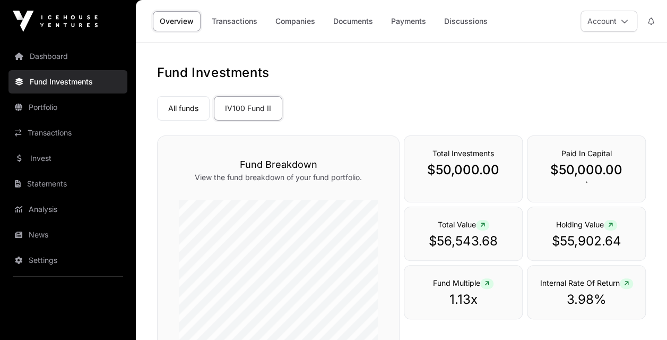
click at [47, 124] on link "Transactions" at bounding box center [67, 132] width 119 height 23
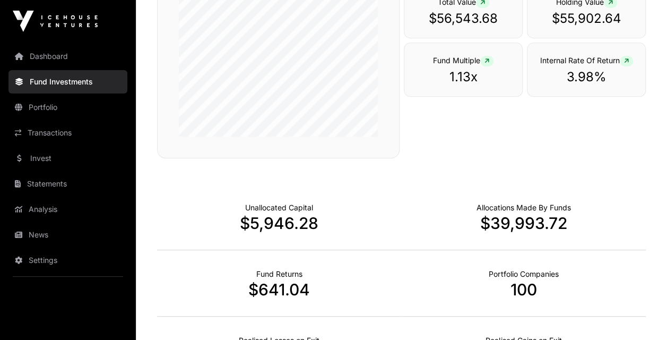
scroll to position [260, 0]
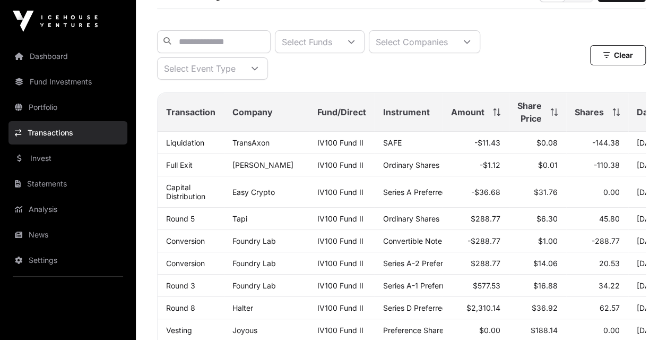
click at [58, 180] on link "Statements" at bounding box center [67, 183] width 119 height 23
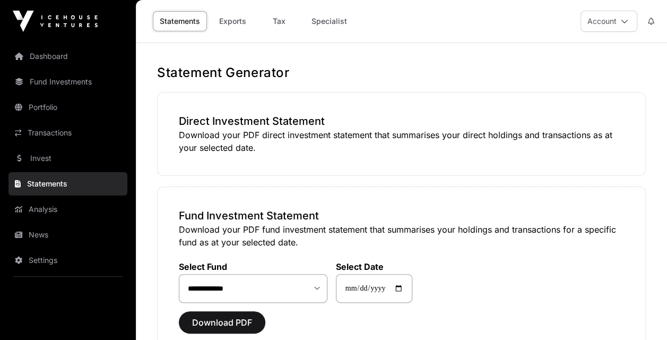
scroll to position [103, 0]
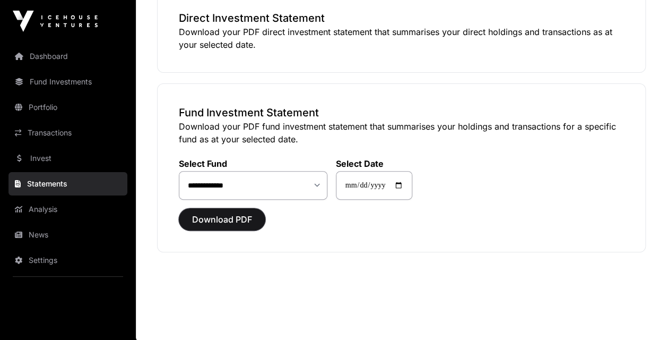
click at [249, 219] on span "Download PDF" at bounding box center [222, 219] width 60 height 13
click at [245, 211] on button "Download PDF" at bounding box center [222, 219] width 87 height 22
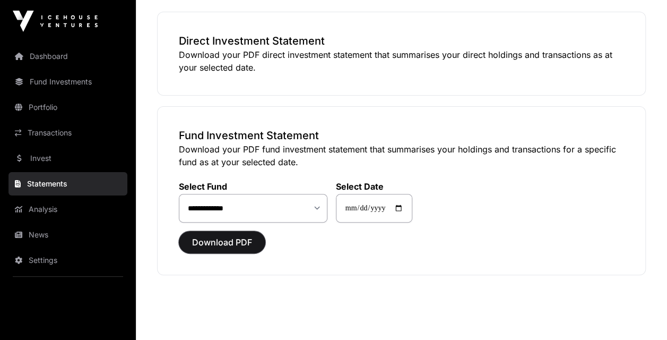
scroll to position [0, 0]
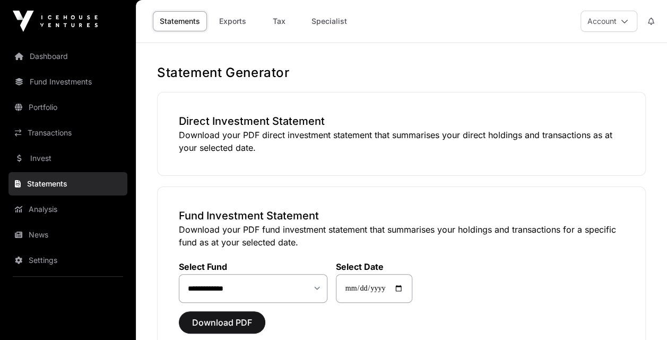
click at [626, 19] on icon at bounding box center [624, 21] width 7 height 7
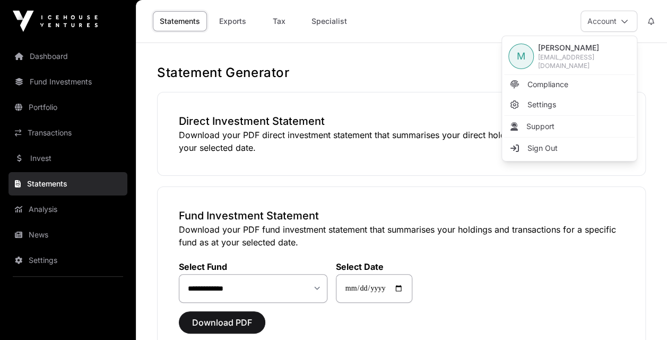
click at [538, 146] on span "Sign Out" at bounding box center [543, 148] width 30 height 11
